Goal: Information Seeking & Learning: Learn about a topic

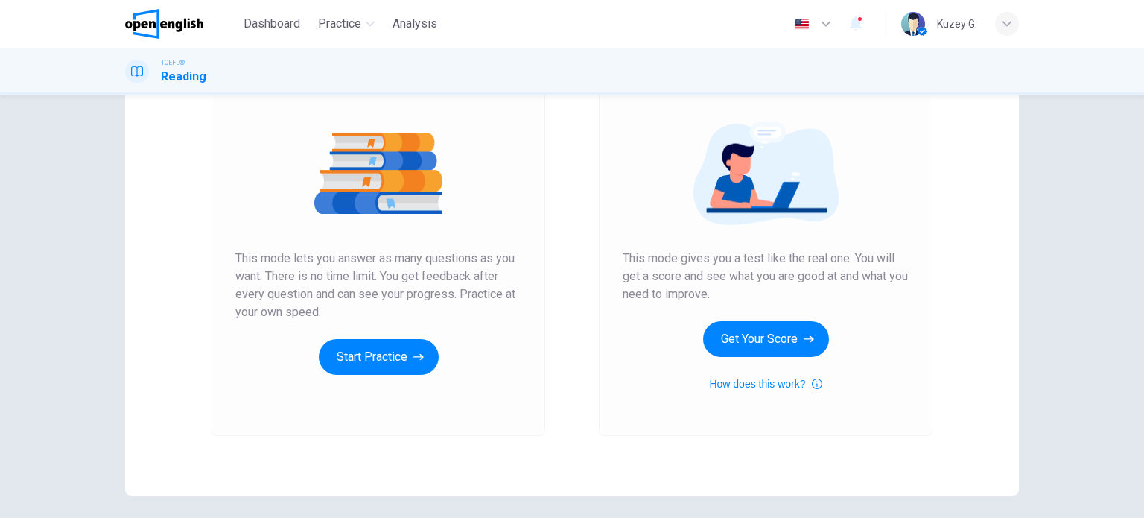
scroll to position [149, 0]
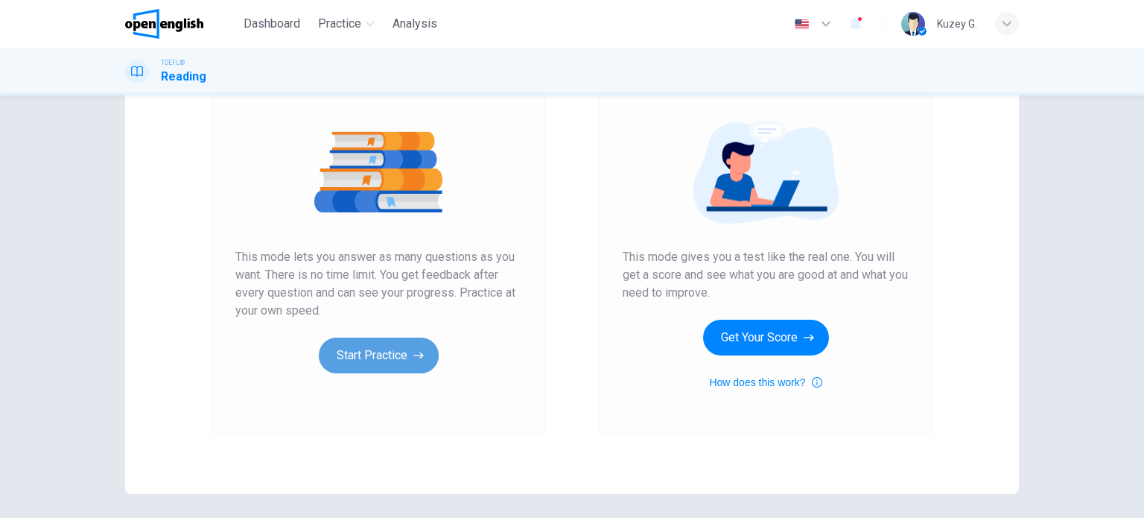
click at [390, 365] on button "Start Practice" at bounding box center [379, 355] width 120 height 36
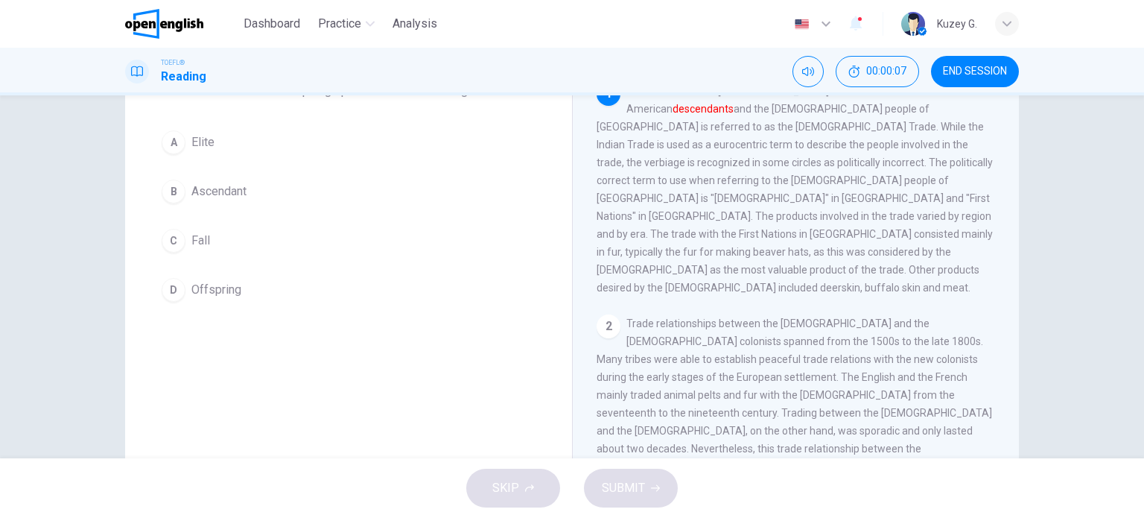
scroll to position [0, 0]
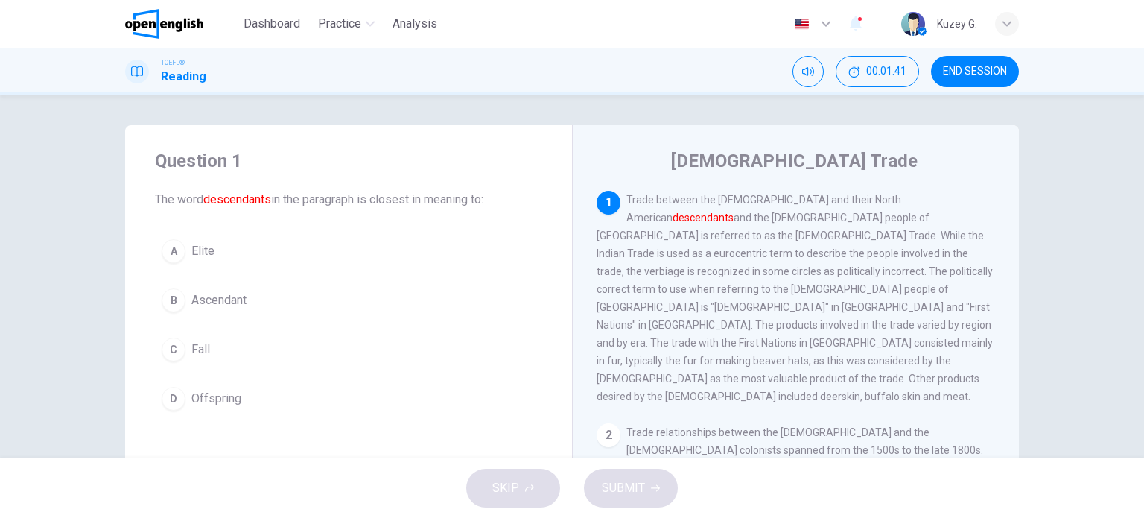
click at [168, 390] on div "D" at bounding box center [174, 399] width 24 height 24
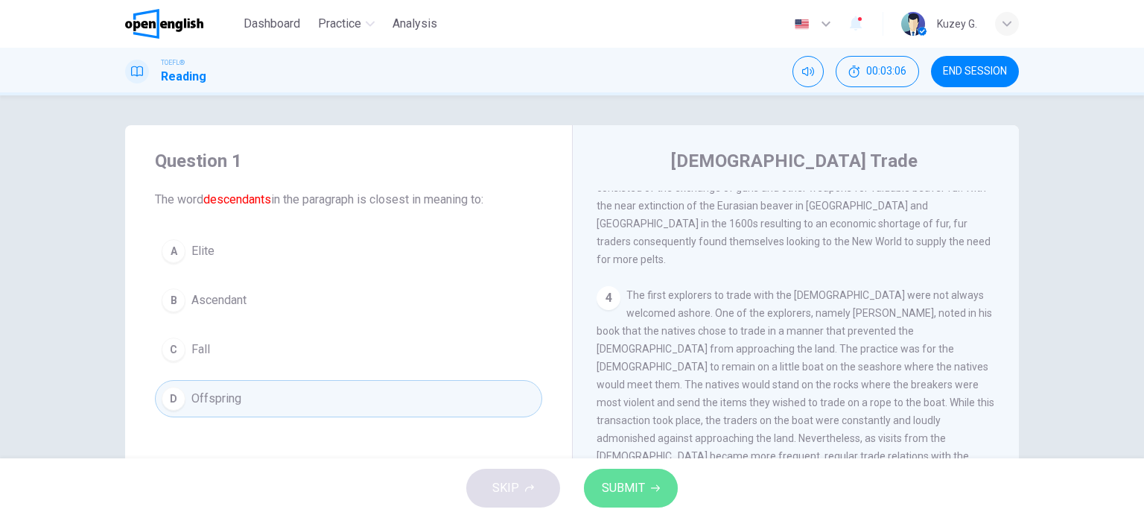
click at [601, 501] on button "SUBMIT" at bounding box center [631, 487] width 94 height 39
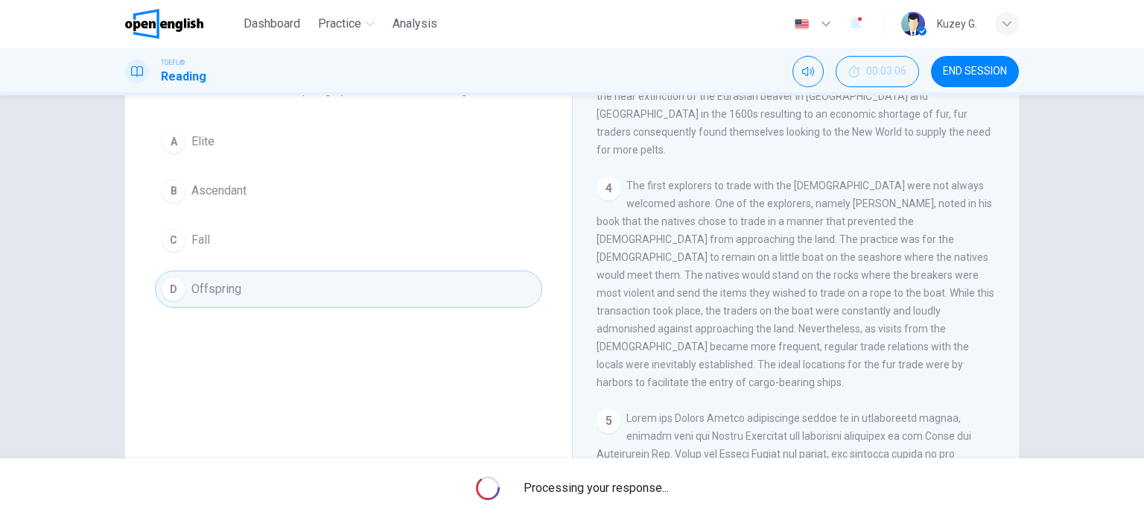
scroll to position [214, 0]
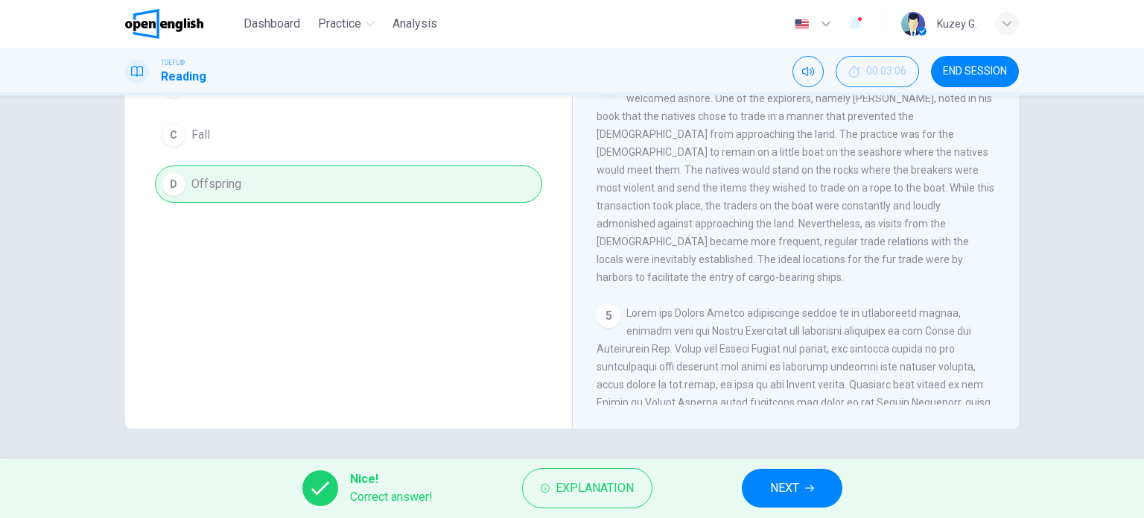
click at [760, 479] on button "NEXT" at bounding box center [792, 487] width 101 height 39
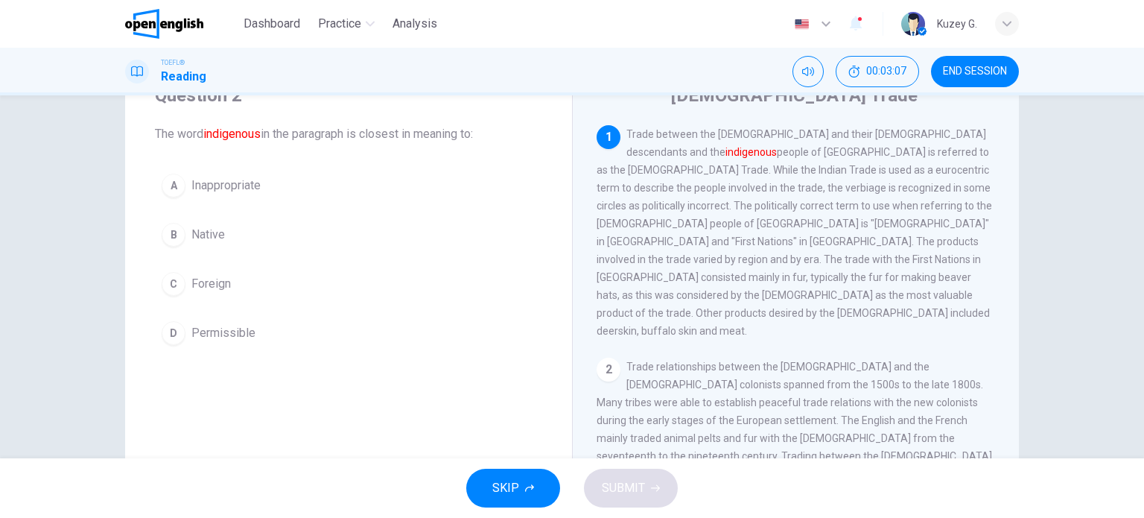
scroll to position [0, 0]
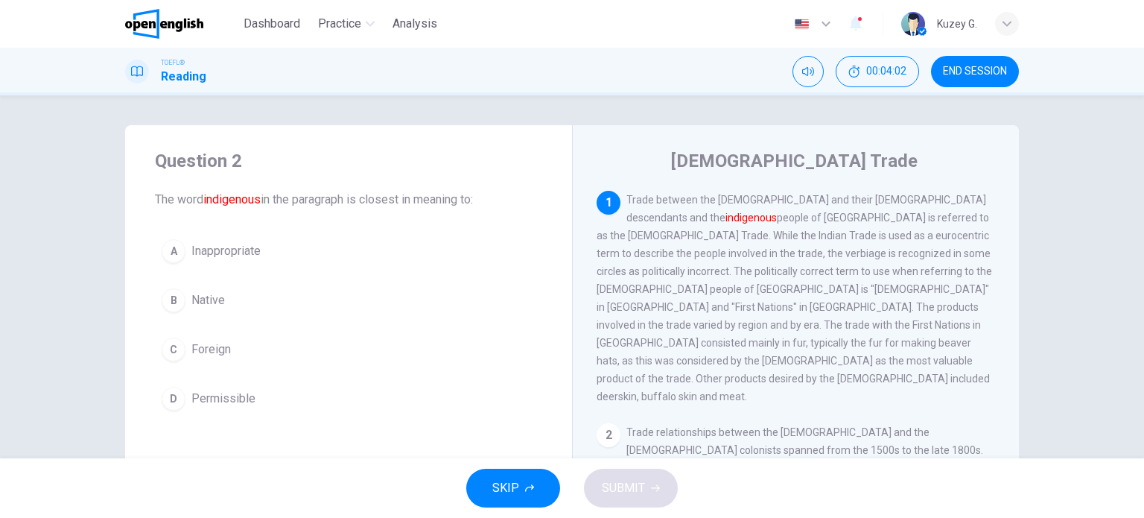
click at [165, 289] on div "B" at bounding box center [174, 300] width 24 height 24
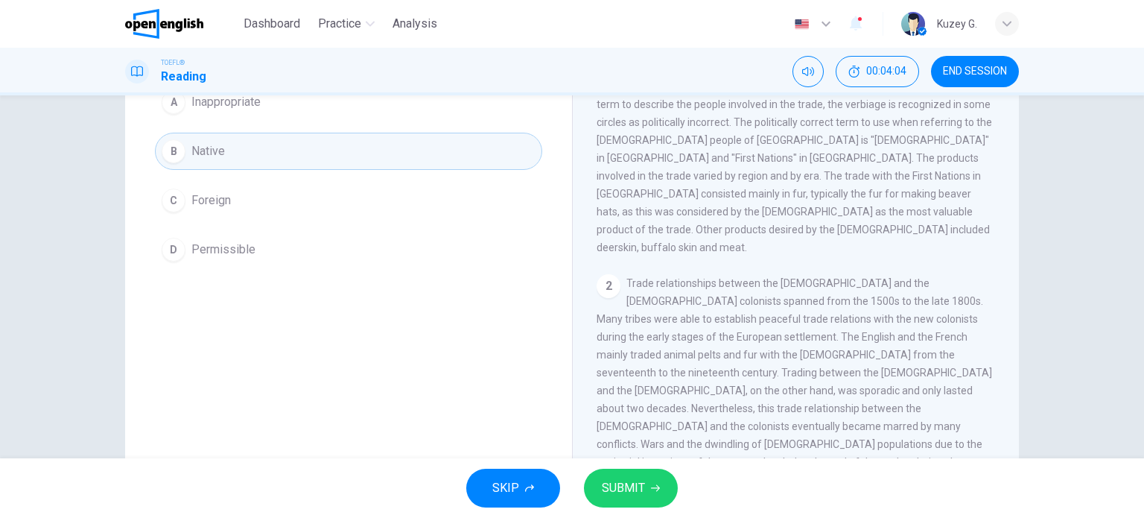
scroll to position [74, 0]
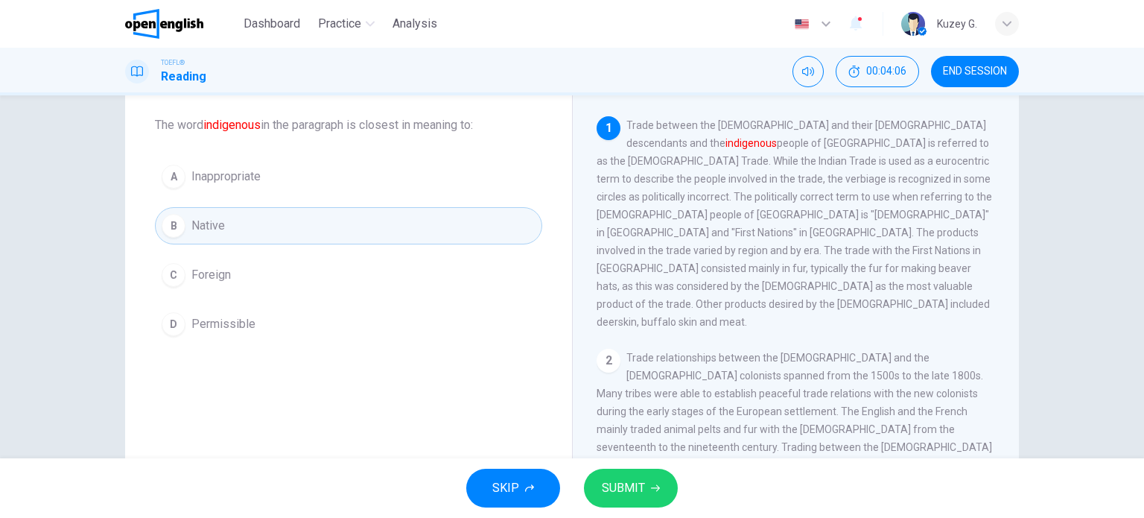
click at [637, 493] on span "SUBMIT" at bounding box center [623, 487] width 43 height 21
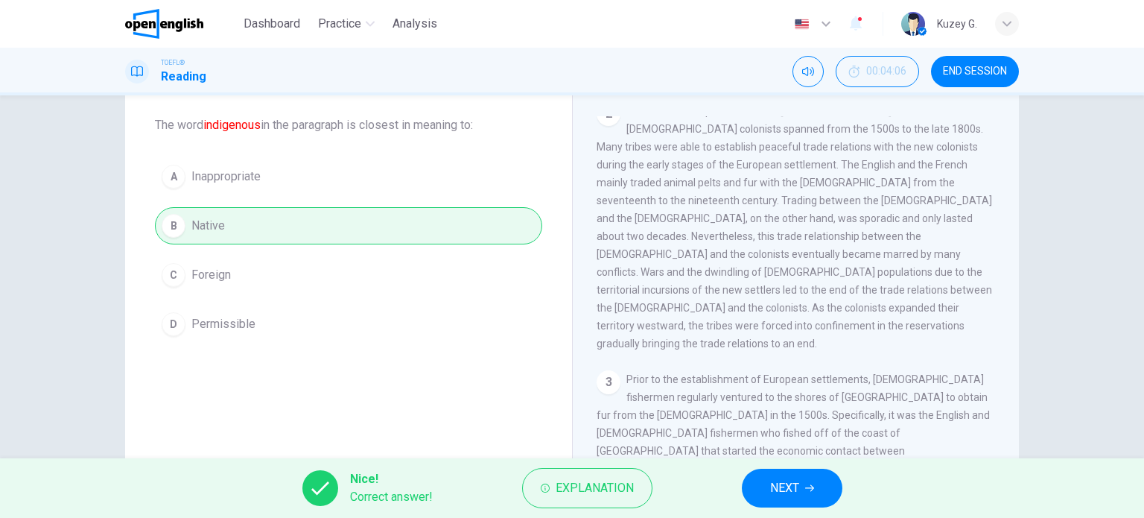
scroll to position [223, 0]
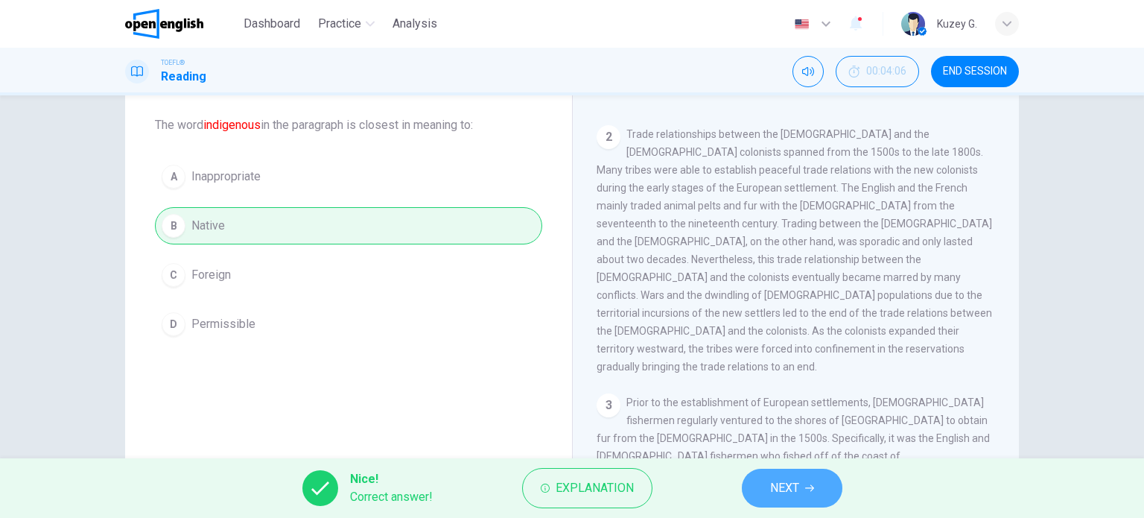
click at [775, 494] on span "NEXT" at bounding box center [784, 487] width 29 height 21
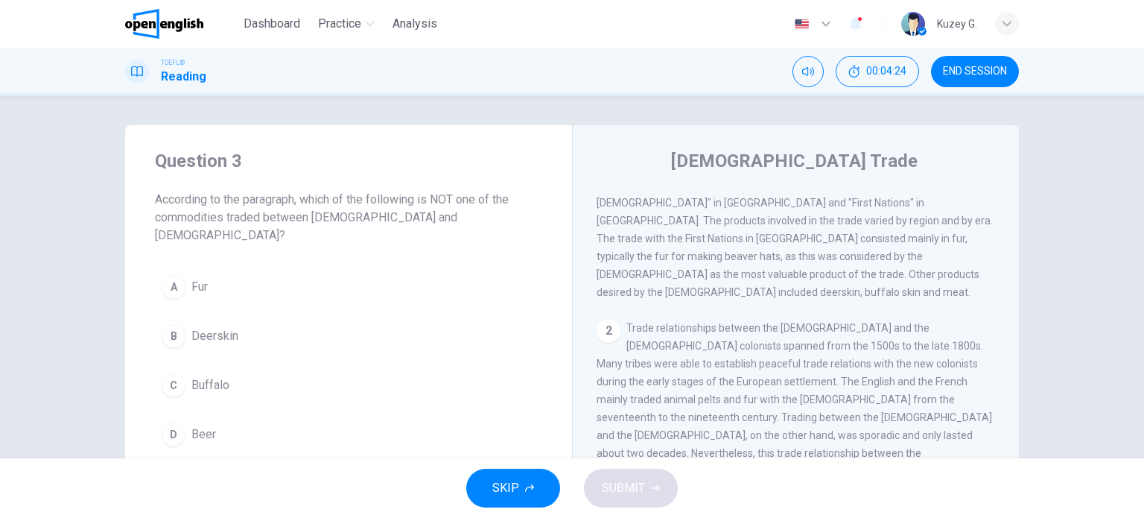
scroll to position [24, 0]
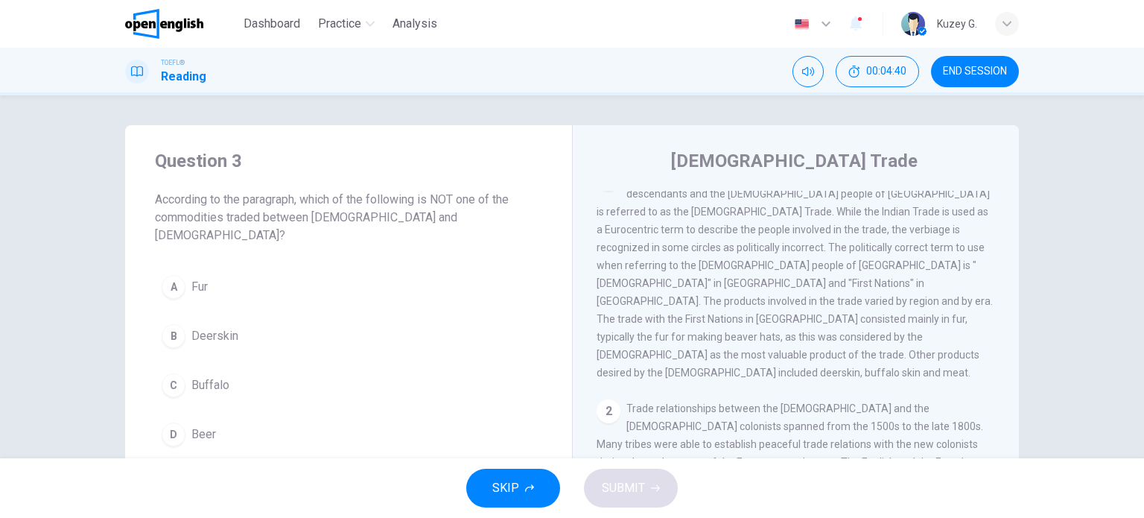
click at [203, 416] on button "D Beer" at bounding box center [348, 434] width 387 height 37
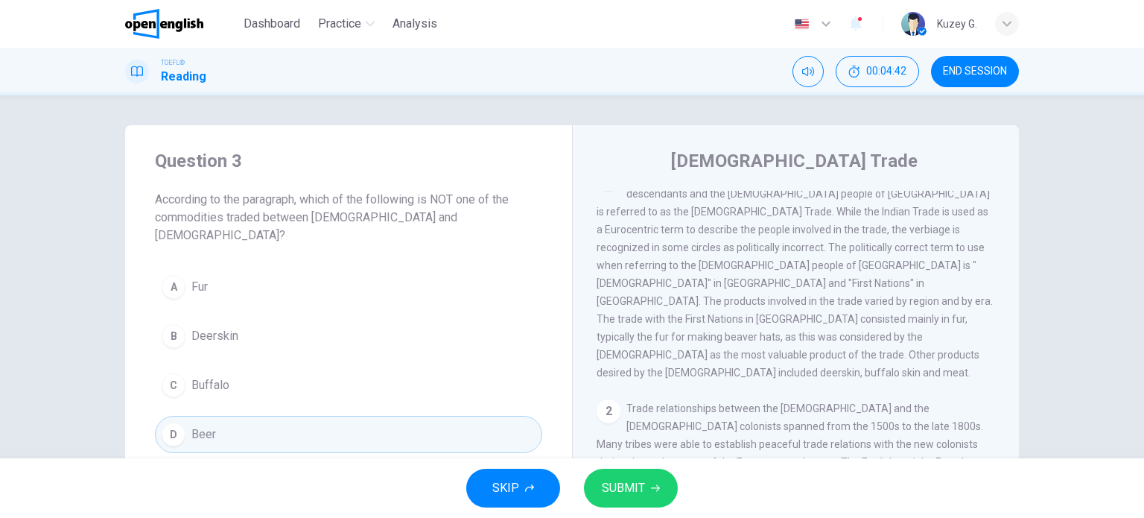
drag, startPoint x: 152, startPoint y: 203, endPoint x: 324, endPoint y: 199, distance: 172.1
click at [324, 199] on span "According to the paragraph, which of the following is NOT one of the commoditie…" at bounding box center [348, 218] width 387 height 54
drag, startPoint x: 152, startPoint y: 197, endPoint x: 282, endPoint y: 197, distance: 129.6
click at [290, 192] on span "According to the paragraph, which of the following is NOT one of the commoditie…" at bounding box center [348, 218] width 387 height 54
click at [155, 203] on span "According to the paragraph, which of the following is NOT one of the commoditie…" at bounding box center [348, 218] width 387 height 54
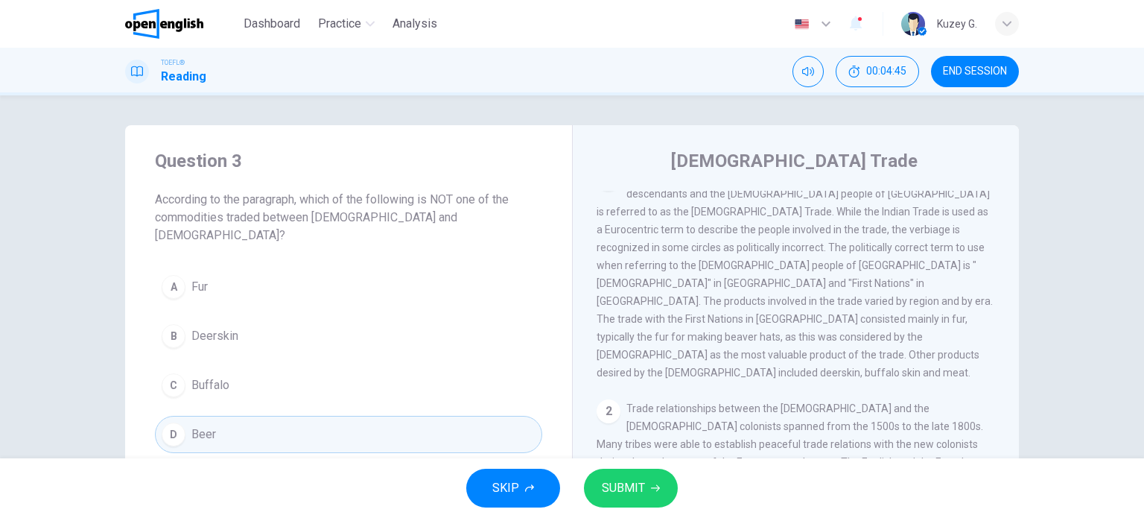
drag, startPoint x: 151, startPoint y: 203, endPoint x: 290, endPoint y: 203, distance: 138.5
click at [290, 203] on span "According to the paragraph, which of the following is NOT one of the commoditie…" at bounding box center [348, 218] width 387 height 54
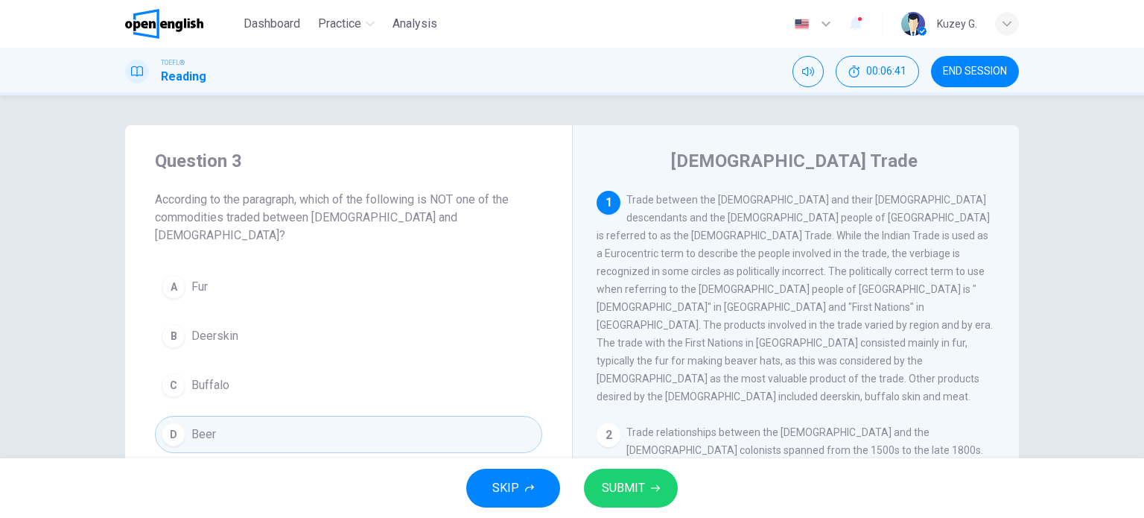
drag, startPoint x: 666, startPoint y: 198, endPoint x: 831, endPoint y: 197, distance: 165.3
click at [831, 197] on span "Trade between the [DEMOGRAPHIC_DATA] and their [DEMOGRAPHIC_DATA] descendants a…" at bounding box center [795, 298] width 396 height 209
drag, startPoint x: 658, startPoint y: 197, endPoint x: 790, endPoint y: 205, distance: 132.1
click at [789, 204] on span "Trade between the [DEMOGRAPHIC_DATA] and their [DEMOGRAPHIC_DATA] descendants a…" at bounding box center [795, 298] width 396 height 209
click at [645, 270] on span "Trade between the [DEMOGRAPHIC_DATA] and their [DEMOGRAPHIC_DATA] descendants a…" at bounding box center [795, 298] width 396 height 209
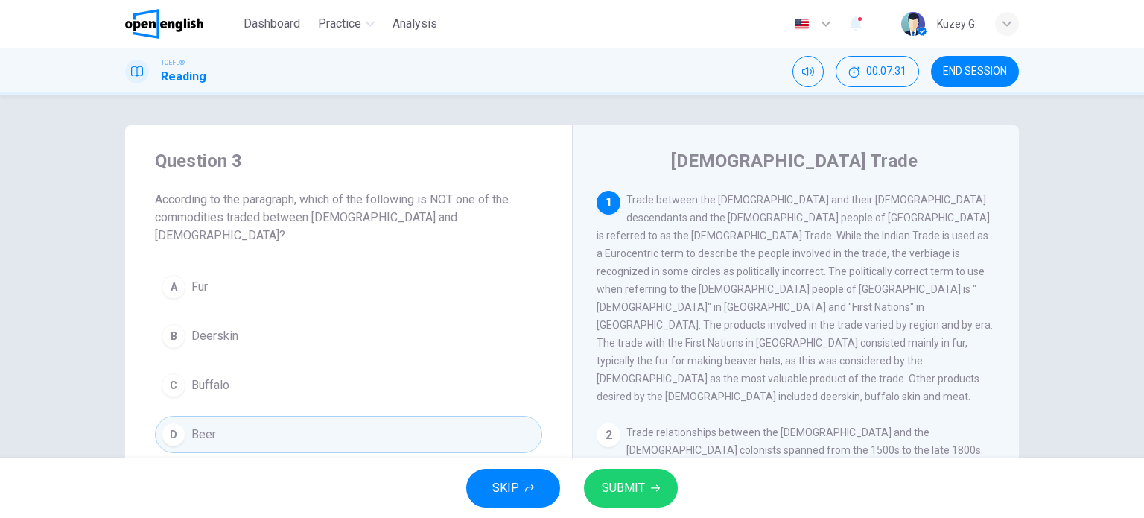
click at [562, 223] on div "Question 3 According to the paragraph, which of the following is NOT one of the…" at bounding box center [348, 301] width 447 height 352
click at [589, 229] on div "[DEMOGRAPHIC_DATA] Trade 1 Trade between the [DEMOGRAPHIC_DATA] and their [DEMO…" at bounding box center [795, 384] width 447 height 518
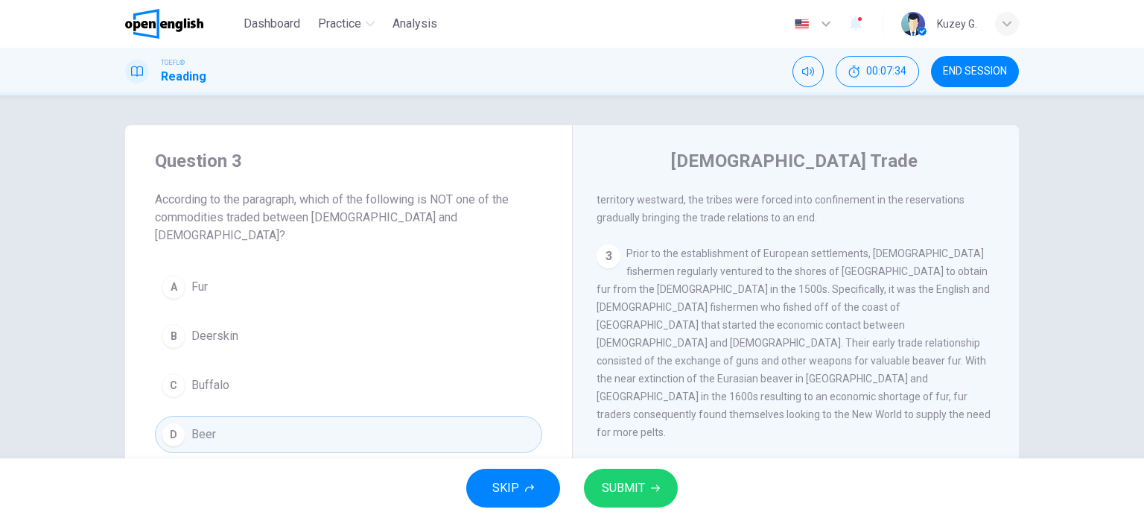
scroll to position [447, 0]
click at [1014, 395] on div "[DEMOGRAPHIC_DATA] Trade 1 Trade between the [DEMOGRAPHIC_DATA] and their [DEMO…" at bounding box center [795, 384] width 447 height 518
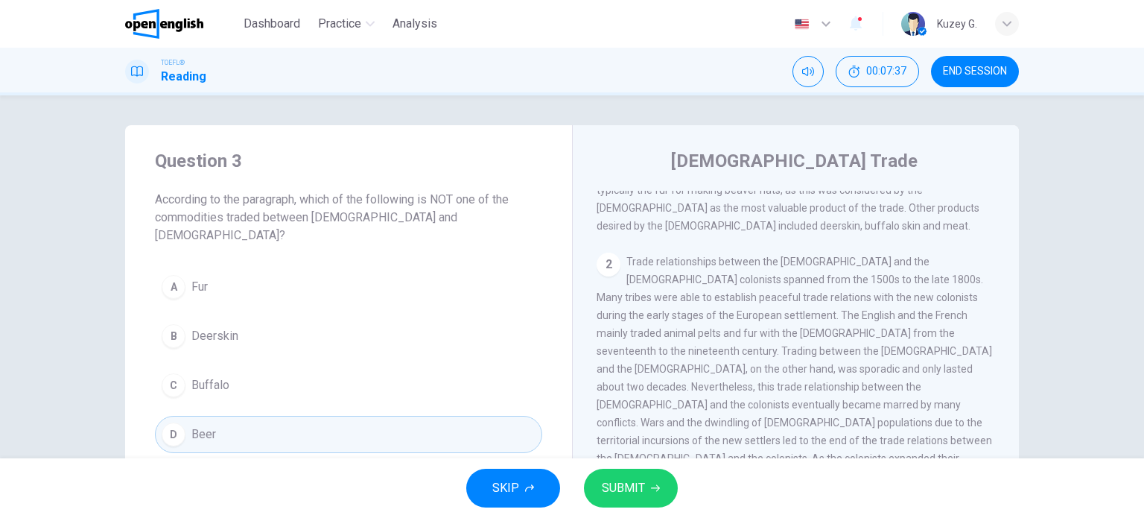
drag, startPoint x: 1025, startPoint y: 262, endPoint x: 1031, endPoint y: 208, distance: 54.7
click at [1026, 258] on div "Question 3 According to the paragraph, which of the following is NOT one of the…" at bounding box center [571, 384] width 941 height 518
click at [1031, 208] on div "Question 3 According to the paragraph, which of the following is NOT one of the…" at bounding box center [571, 384] width 941 height 518
drag, startPoint x: 1031, startPoint y: 208, endPoint x: 1039, endPoint y: 148, distance: 60.1
click at [1039, 148] on div "Question 3 According to the paragraph, which of the following is NOT one of the…" at bounding box center [572, 276] width 1144 height 363
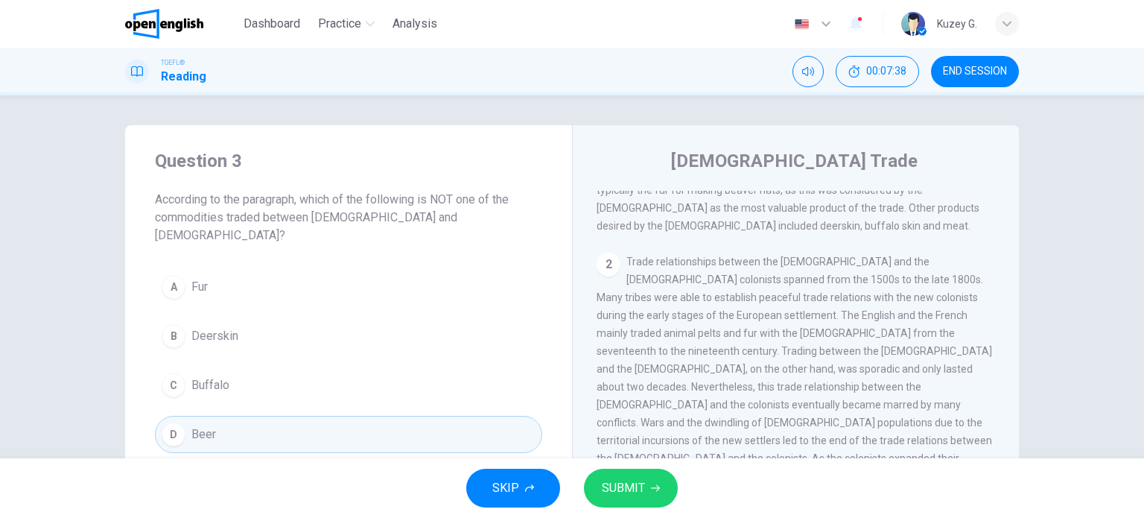
scroll to position [0, 0]
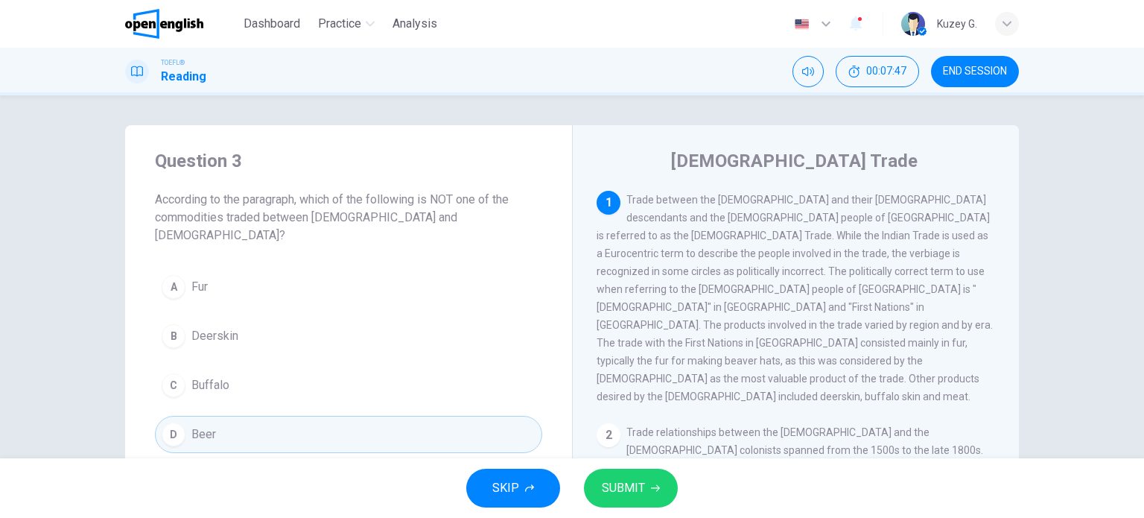
click at [199, 425] on span "Beer" at bounding box center [203, 434] width 25 height 18
click at [603, 485] on span "SUBMIT" at bounding box center [623, 487] width 43 height 21
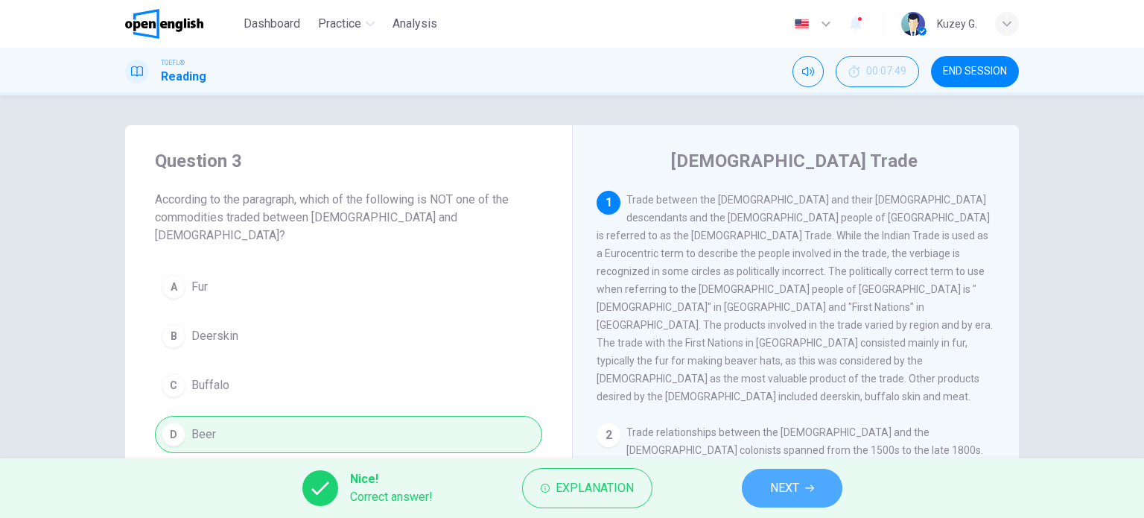
click at [813, 492] on button "NEXT" at bounding box center [792, 487] width 101 height 39
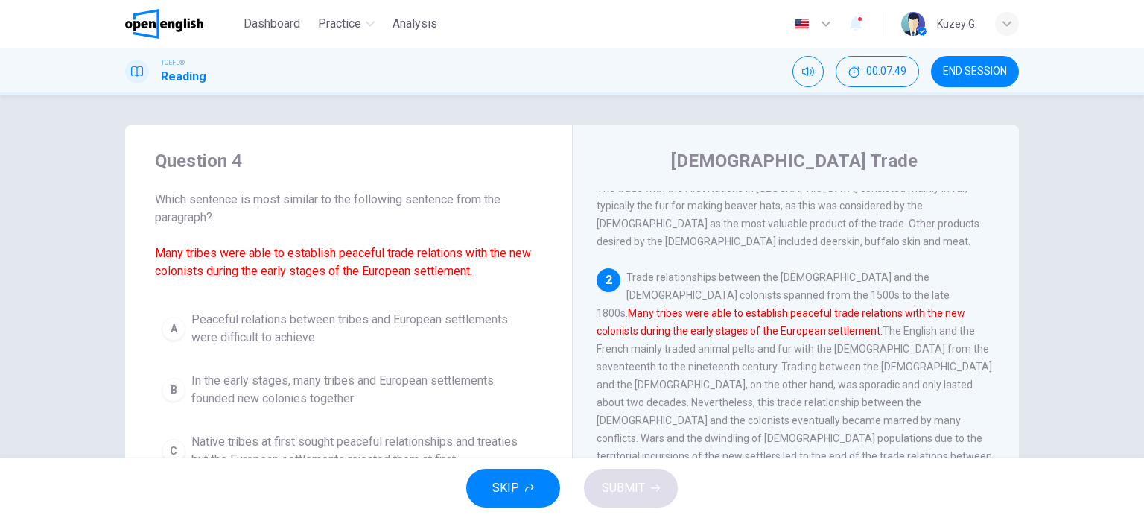
scroll to position [163, 0]
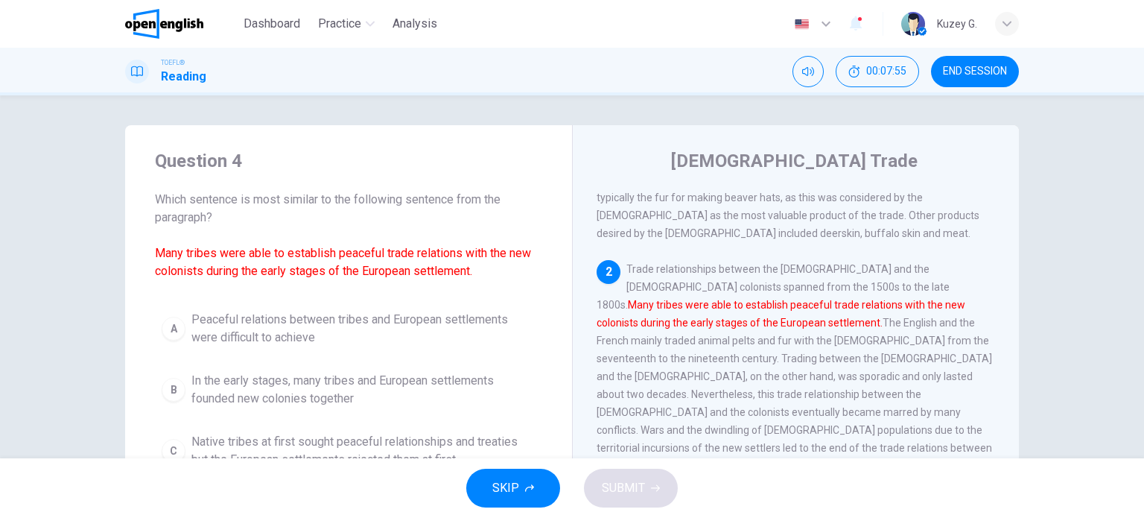
drag, startPoint x: 152, startPoint y: 250, endPoint x: 346, endPoint y: 232, distance: 194.5
click at [346, 232] on span "Which sentence is most similar to the following sentence from the paragraph? Ma…" at bounding box center [348, 235] width 387 height 89
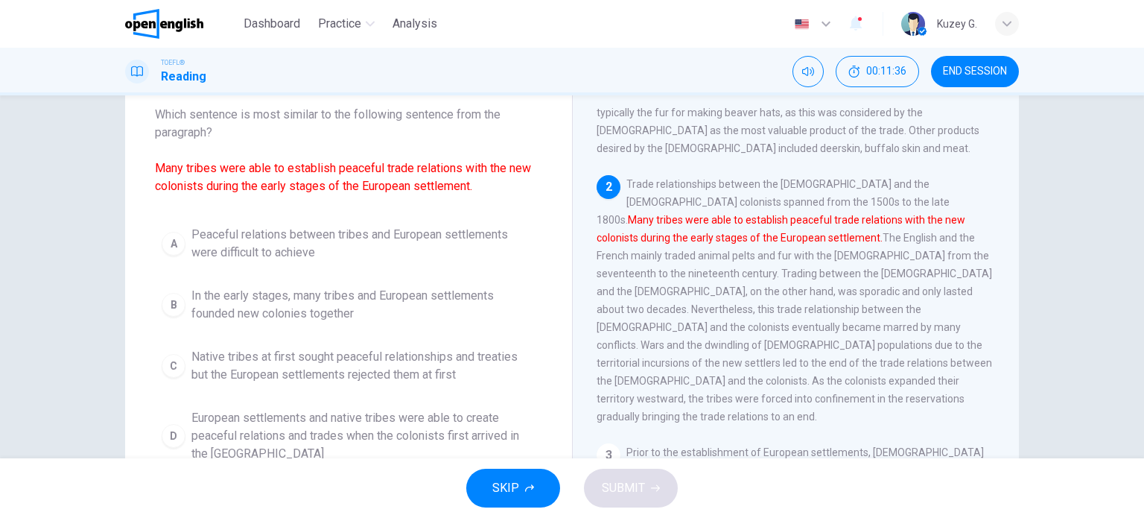
scroll to position [149, 0]
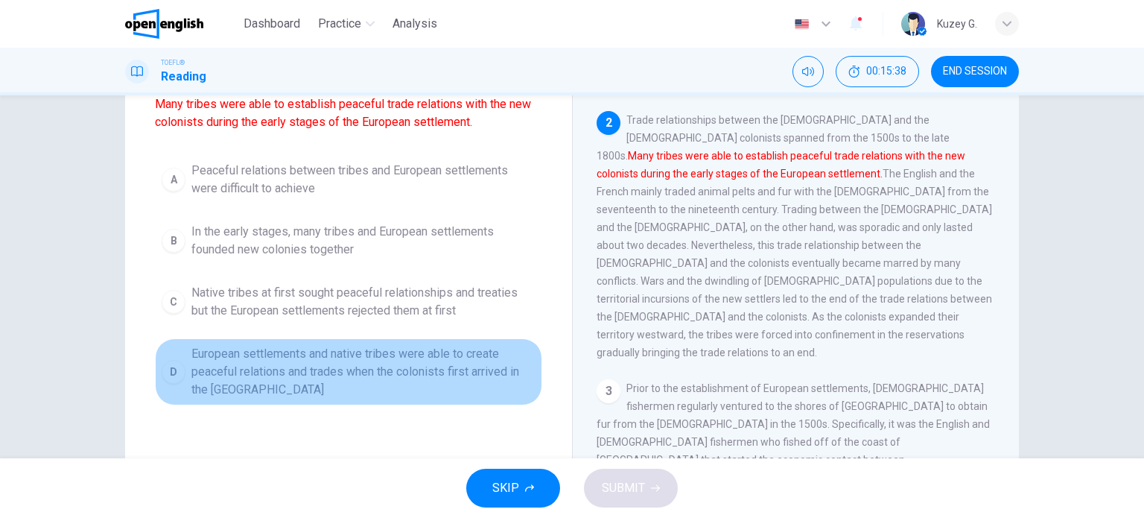
click at [325, 365] on span "European settlements and native tribes were able to create peaceful relations a…" at bounding box center [363, 372] width 344 height 54
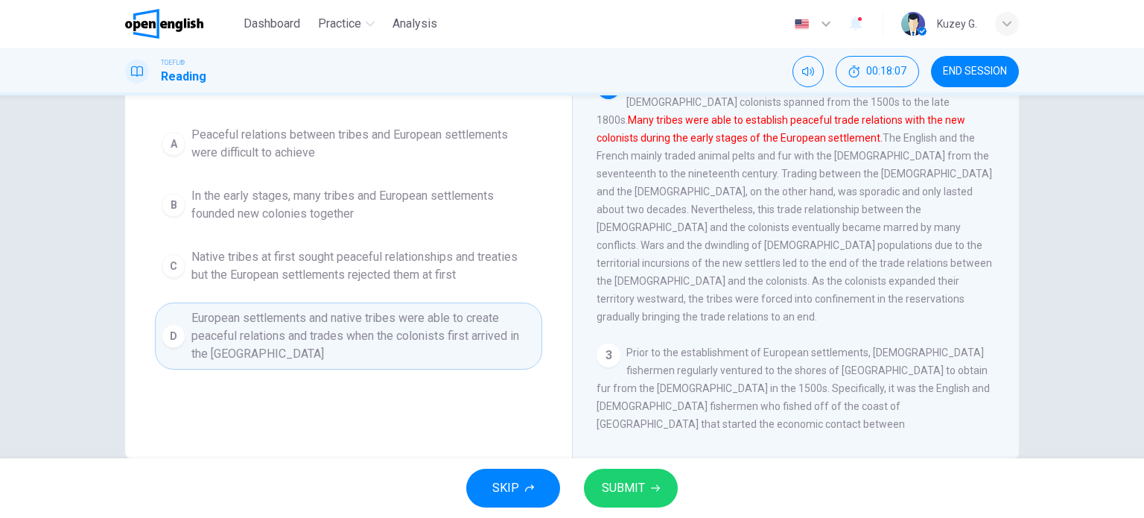
scroll to position [214, 0]
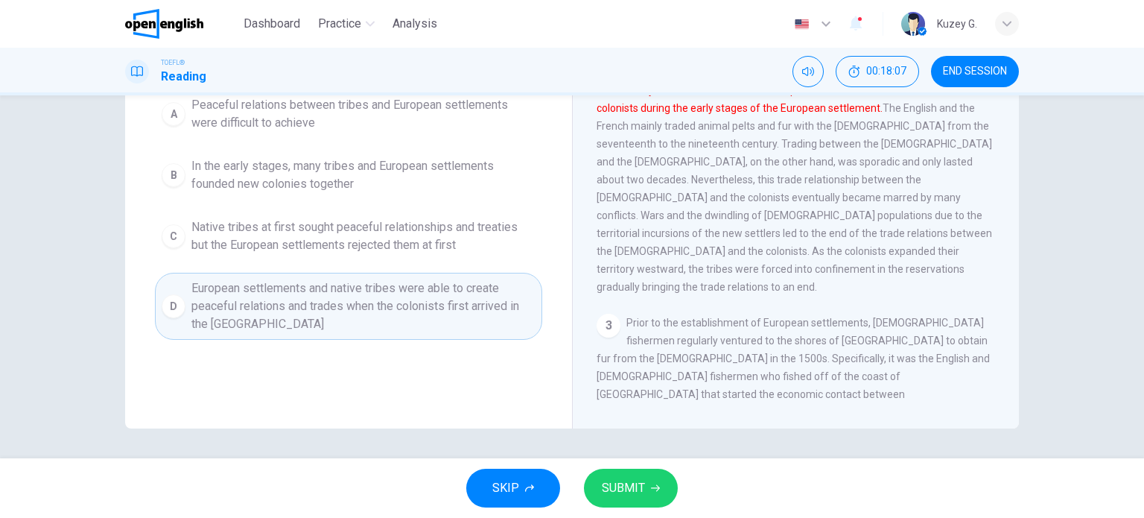
click at [624, 493] on span "SUBMIT" at bounding box center [623, 487] width 43 height 21
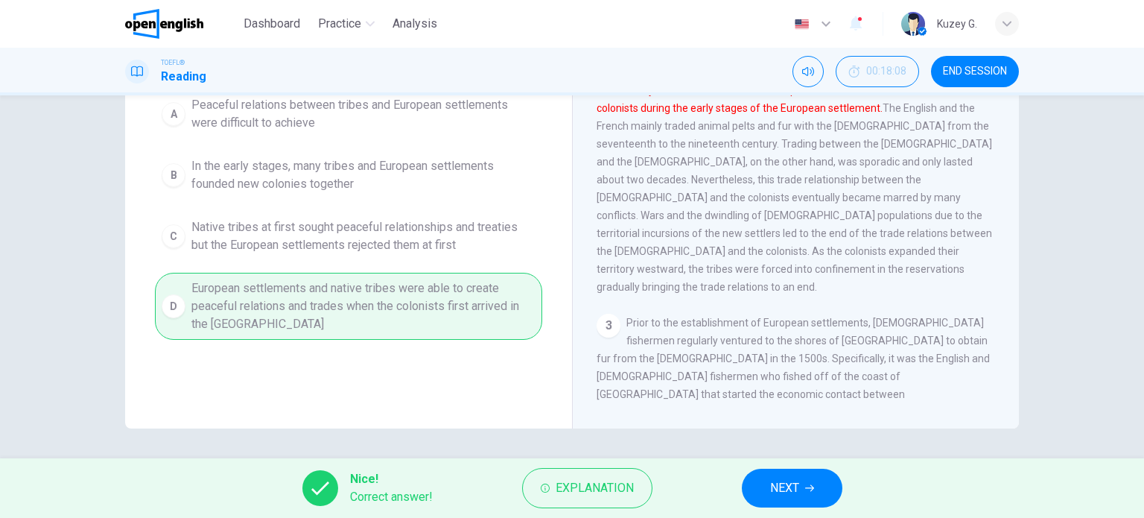
click at [828, 492] on button "NEXT" at bounding box center [792, 487] width 101 height 39
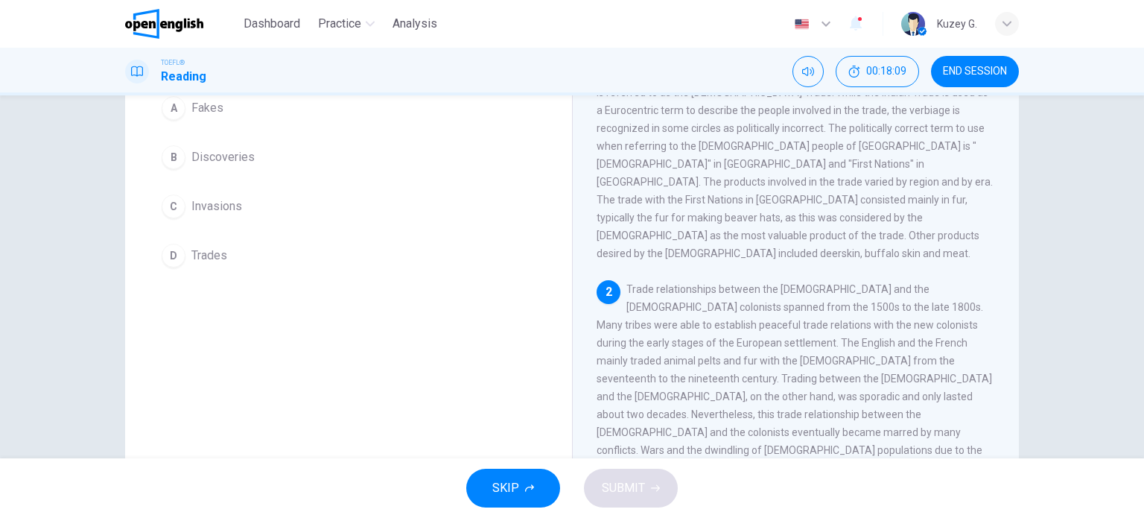
scroll to position [0, 0]
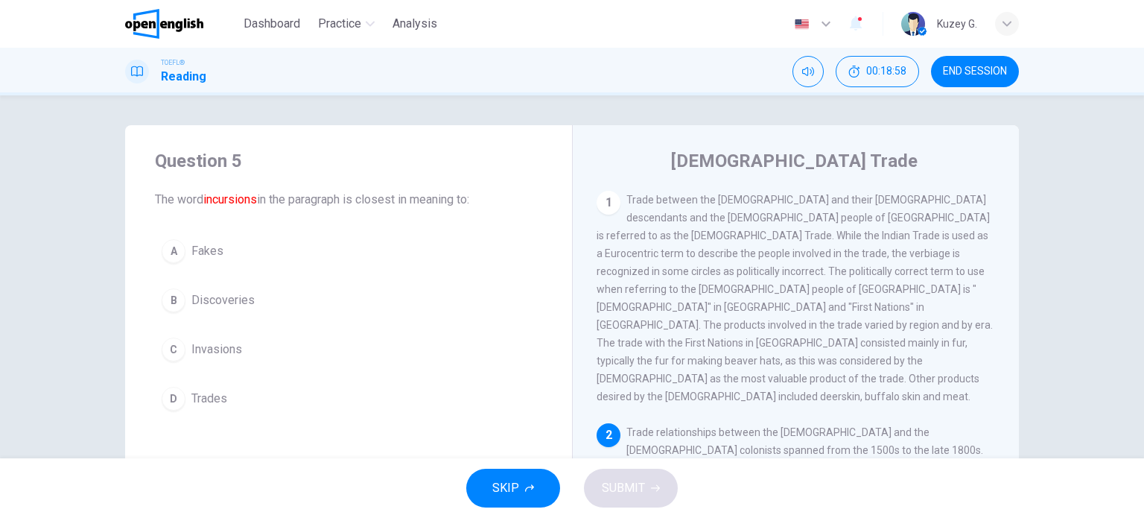
click at [214, 352] on span "Invasions" at bounding box center [216, 349] width 51 height 18
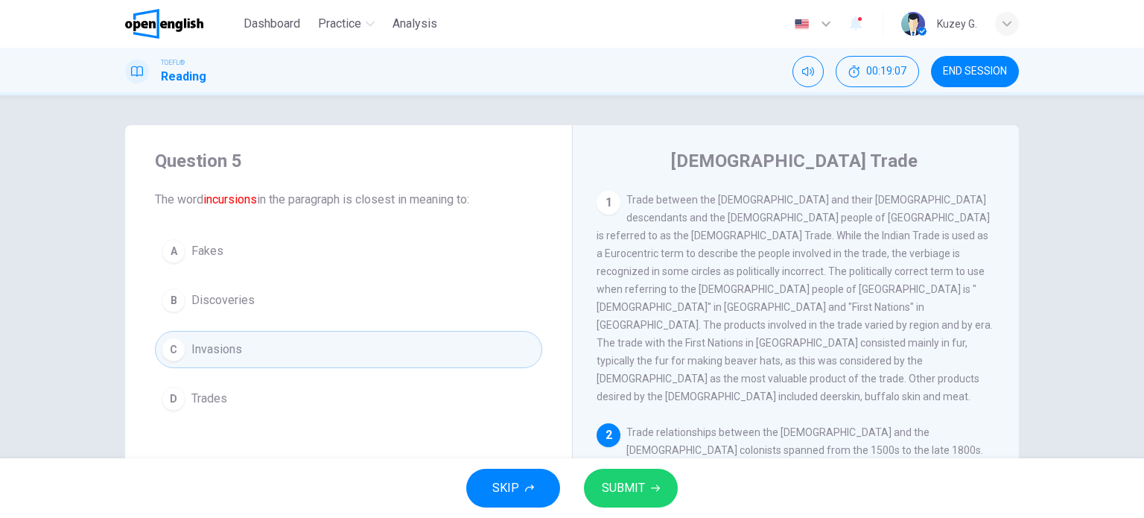
click at [599, 479] on button "SUBMIT" at bounding box center [631, 487] width 94 height 39
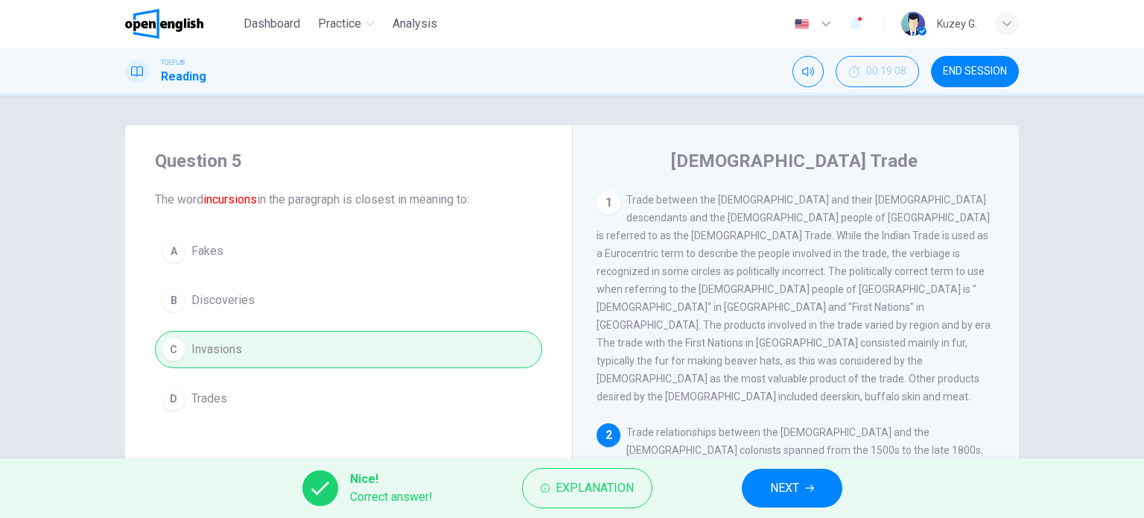
click at [807, 490] on icon "button" at bounding box center [809, 487] width 9 height 9
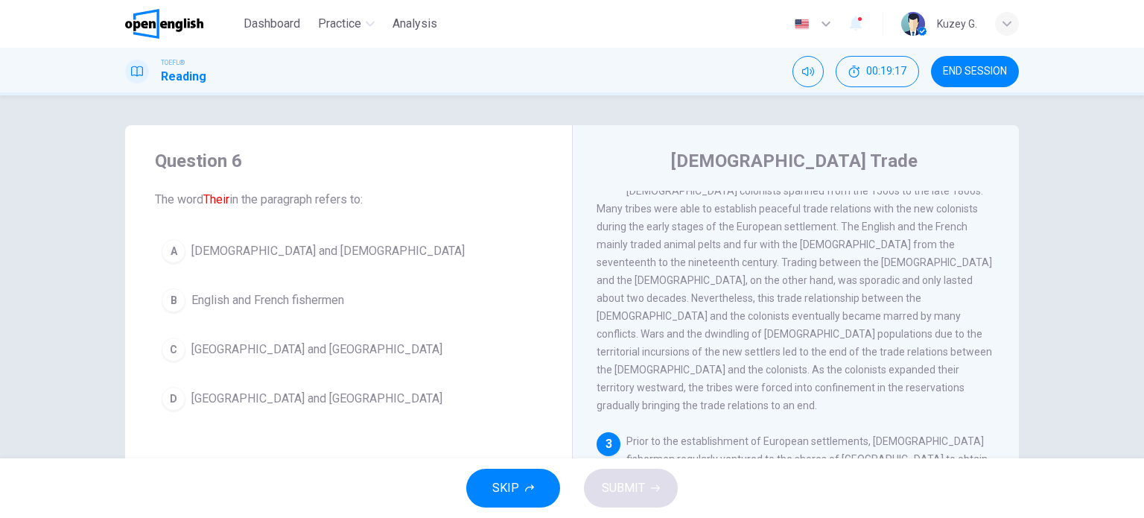
scroll to position [347, 0]
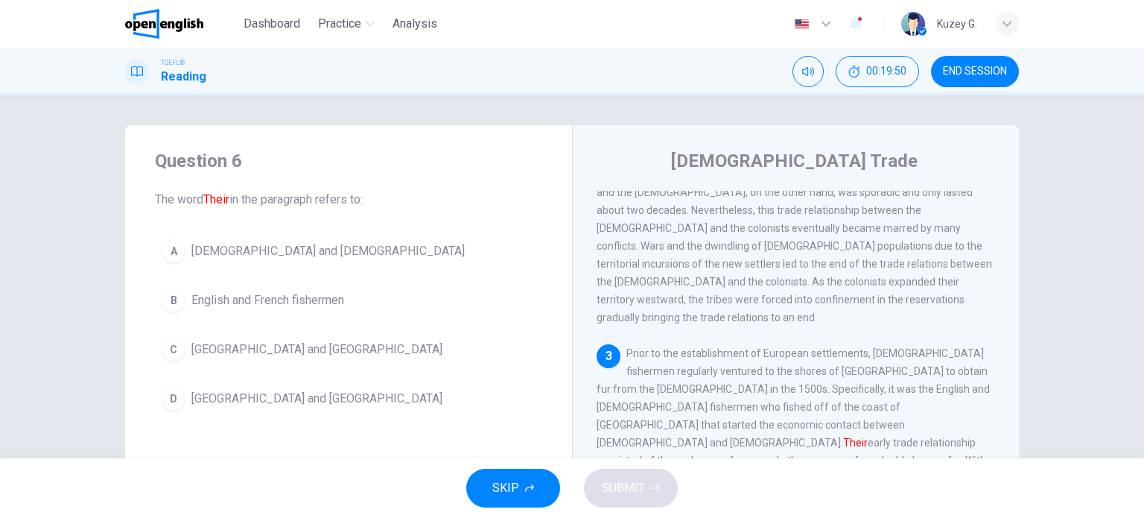
drag, startPoint x: 689, startPoint y: 319, endPoint x: 760, endPoint y: 319, distance: 71.5
click at [747, 347] on span "Prior to the establishment of European settlements, [DEMOGRAPHIC_DATA] fisherme…" at bounding box center [794, 442] width 394 height 191
